Goal: Task Accomplishment & Management: Manage account settings

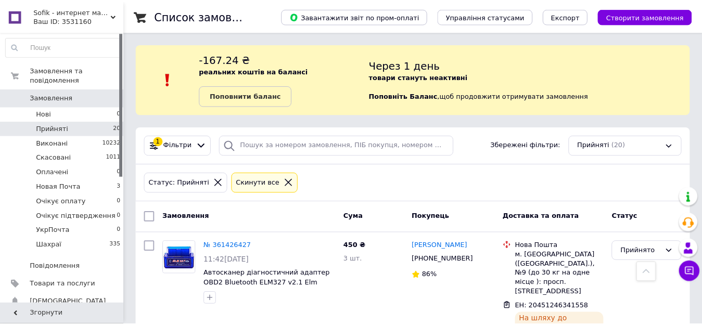
scroll to position [424, 0]
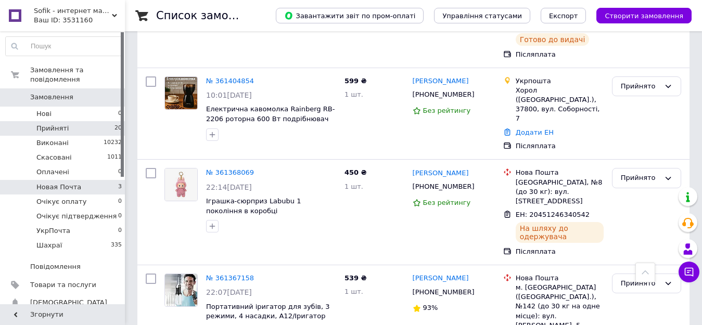
drag, startPoint x: 91, startPoint y: 180, endPoint x: 124, endPoint y: 179, distance: 32.8
click at [91, 180] on li "Новая Почта 3" at bounding box center [64, 187] width 128 height 15
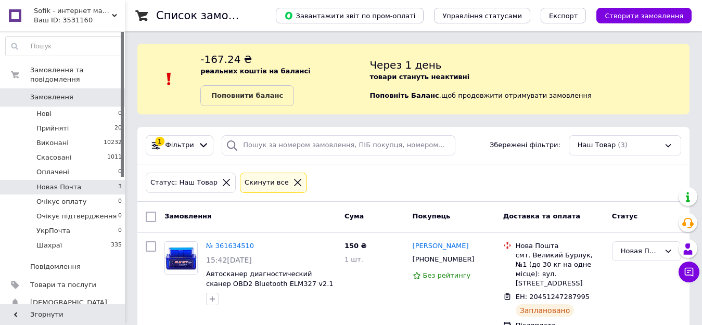
click at [85, 180] on li "Новая Почта 3" at bounding box center [64, 187] width 128 height 15
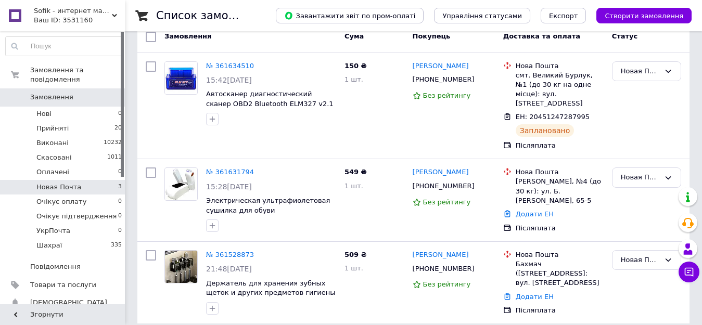
scroll to position [180, 0]
click at [636, 254] on div "Новая Почта" at bounding box center [640, 259] width 39 height 11
click at [624, 273] on li "Прийнято" at bounding box center [646, 281] width 68 height 19
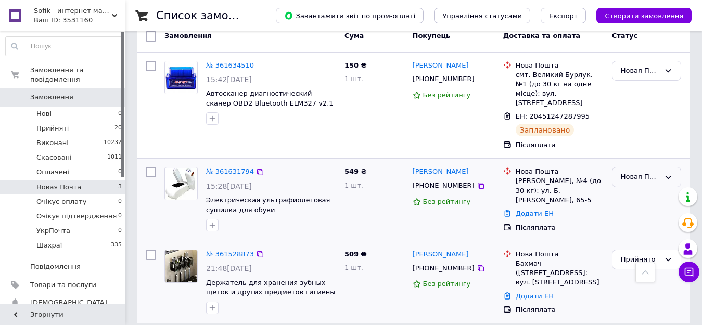
click at [644, 172] on div "Новая Почта" at bounding box center [640, 177] width 39 height 11
click at [626, 193] on li "Прийнято" at bounding box center [646, 198] width 68 height 19
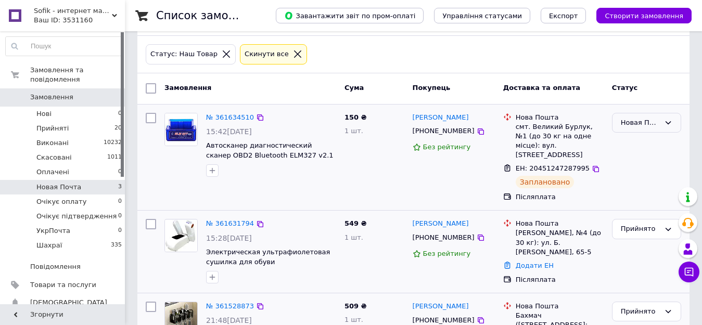
click at [639, 126] on div "Новая Почта" at bounding box center [640, 123] width 39 height 11
click at [637, 145] on li "Прийнято" at bounding box center [646, 144] width 68 height 19
click at [81, 9] on span "Sofik - интернет магазин полезных вещей" at bounding box center [73, 10] width 78 height 9
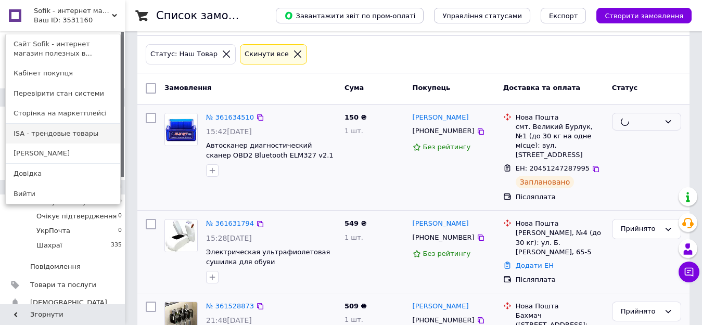
click at [55, 131] on link "ISA - трендовые товары" at bounding box center [63, 134] width 114 height 20
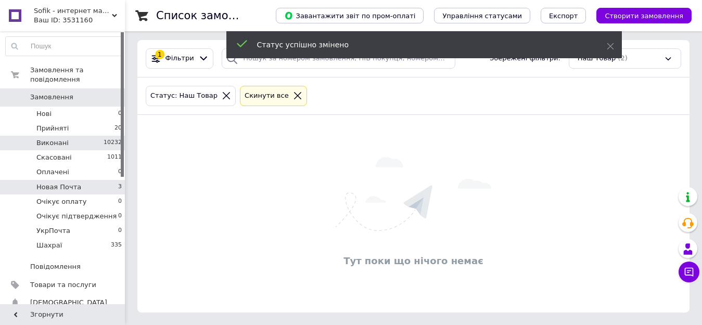
scroll to position [87, 0]
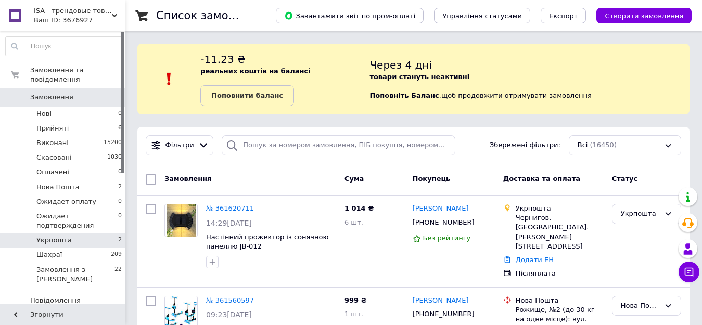
click at [73, 233] on li "Укрпошта 2" at bounding box center [64, 240] width 128 height 15
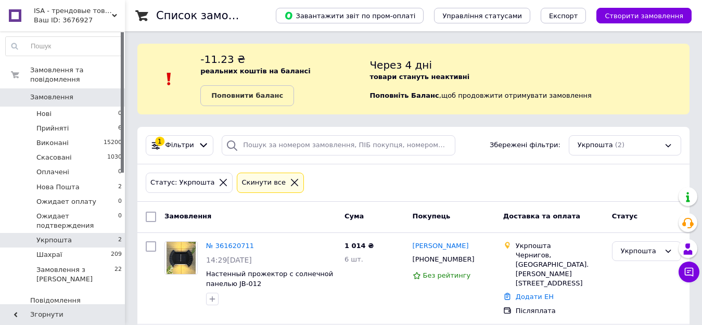
scroll to position [116, 0]
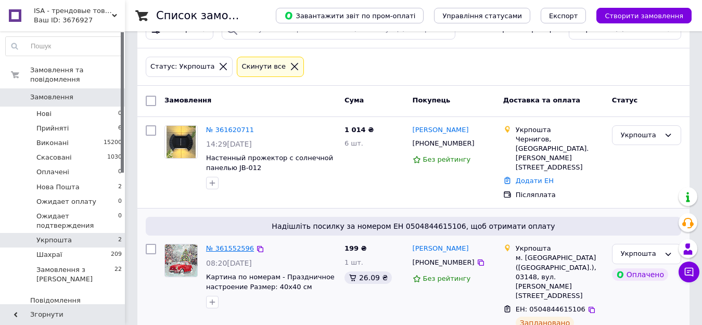
click at [228, 244] on link "№ 361552596" at bounding box center [230, 248] width 48 height 8
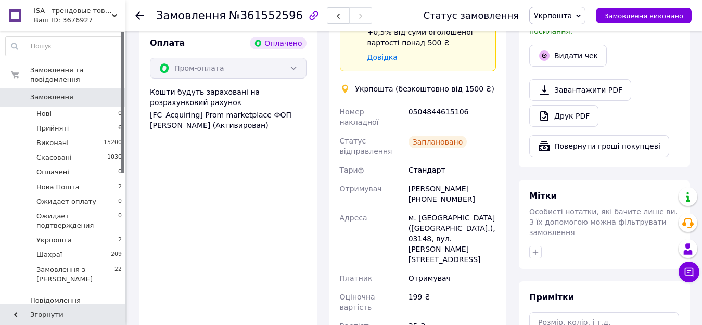
scroll to position [468, 0]
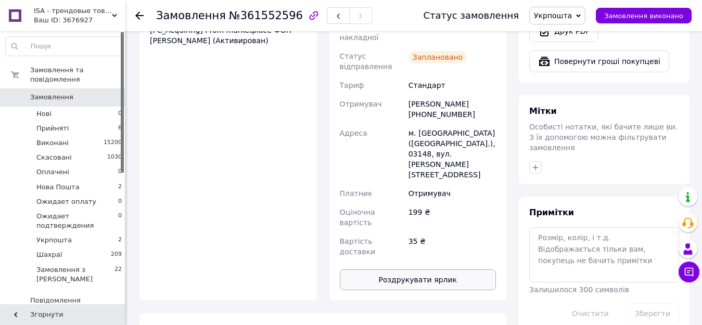
click at [419, 269] on button "Роздрукувати ярлик" at bounding box center [418, 279] width 157 height 21
click at [582, 9] on span "Укрпошта" at bounding box center [557, 16] width 56 height 18
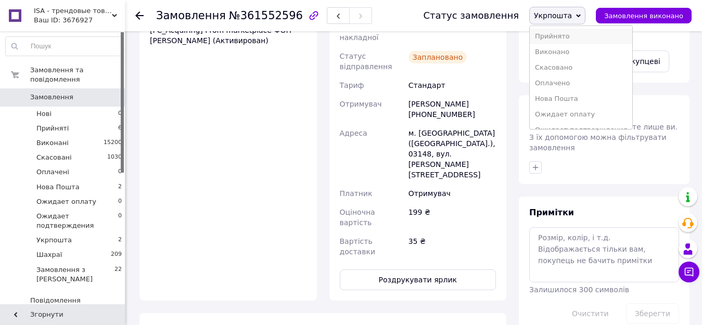
click at [578, 36] on li "Прийнято" at bounding box center [581, 37] width 102 height 16
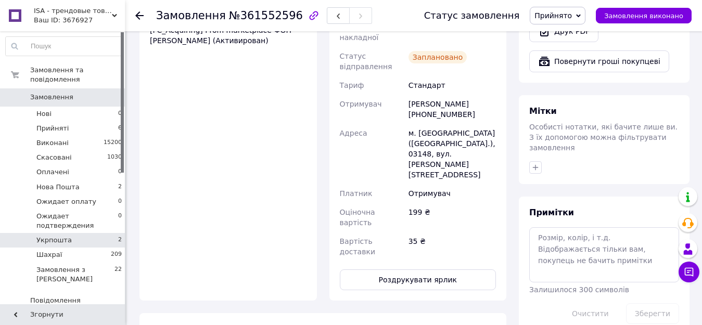
click at [35, 233] on li "Укрпошта 2" at bounding box center [64, 240] width 128 height 15
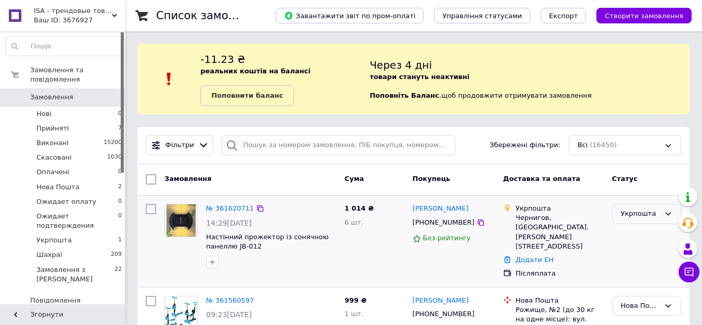
click at [640, 217] on div "Укрпошта" at bounding box center [640, 214] width 39 height 11
click at [642, 236] on li "Прийнято" at bounding box center [646, 235] width 68 height 19
click at [87, 180] on li "Нова Пошта 2" at bounding box center [64, 187] width 128 height 15
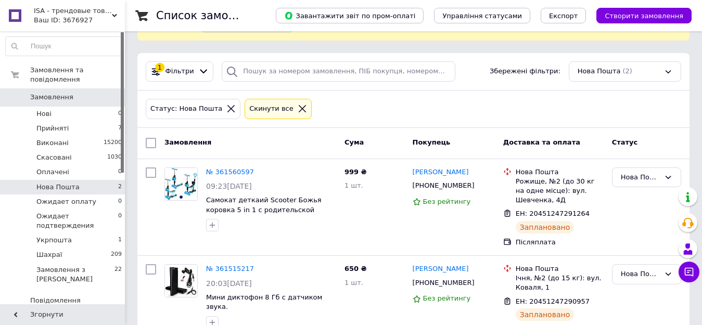
scroll to position [104, 0]
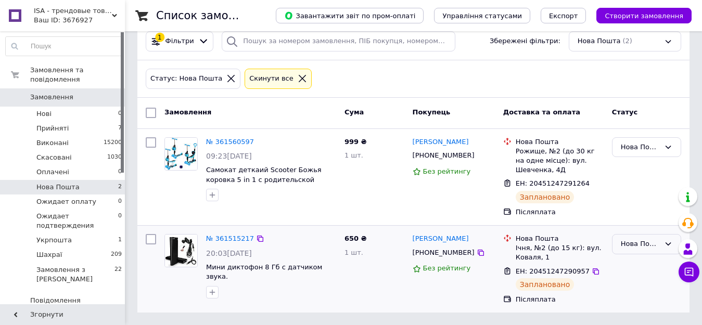
click at [623, 235] on div "Нова Пошта" at bounding box center [646, 244] width 69 height 20
click at [626, 261] on li "Прийнято" at bounding box center [646, 265] width 68 height 19
click at [627, 149] on div "Нова Пошта" at bounding box center [640, 147] width 39 height 11
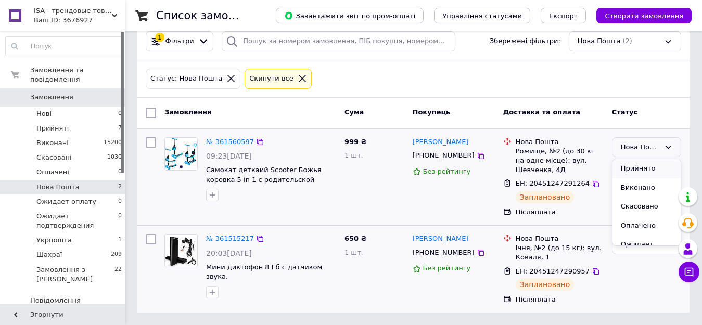
click at [633, 169] on li "Прийнято" at bounding box center [646, 168] width 68 height 19
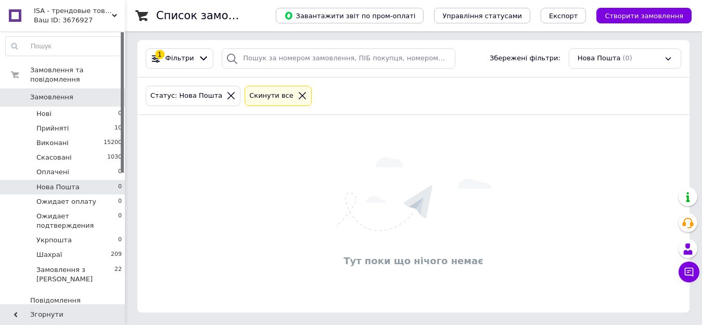
scroll to position [87, 0]
click at [92, 93] on span "Замовлення" at bounding box center [63, 97] width 66 height 9
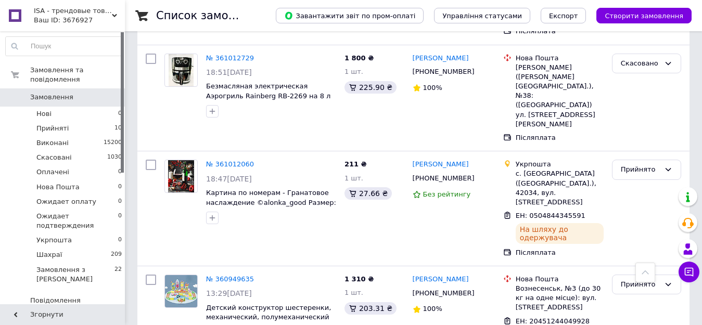
scroll to position [1560, 0]
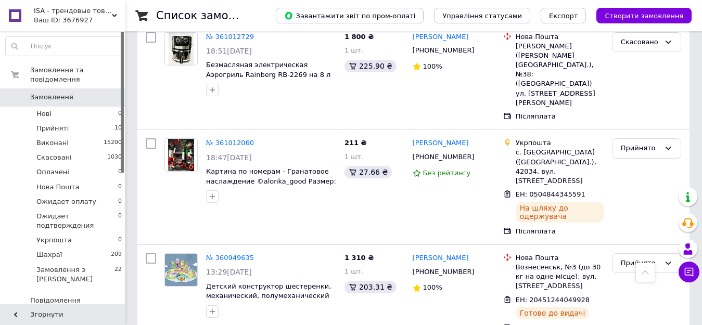
click at [74, 22] on div "Ваш ID: 3676927" at bounding box center [79, 20] width 91 height 9
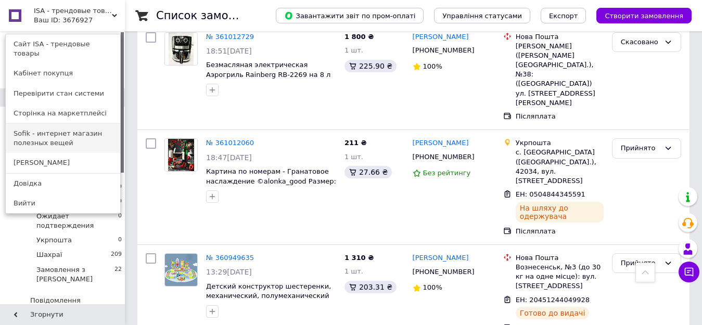
click at [84, 133] on link "Sofik - интернет магазин полезных вещей" at bounding box center [63, 138] width 114 height 29
